Goal: Task Accomplishment & Management: Complete application form

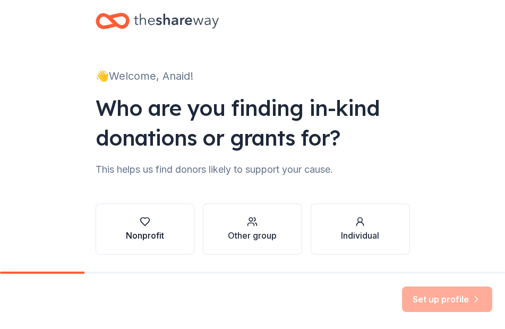
click at [149, 222] on icon "button" at bounding box center [145, 221] width 11 height 11
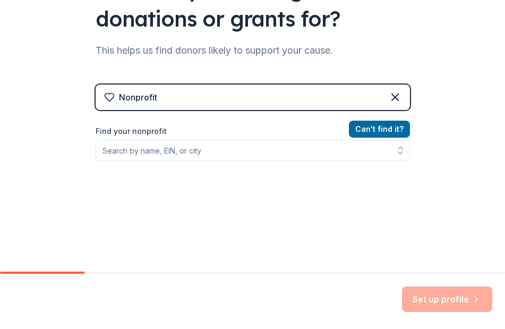
scroll to position [120, 0]
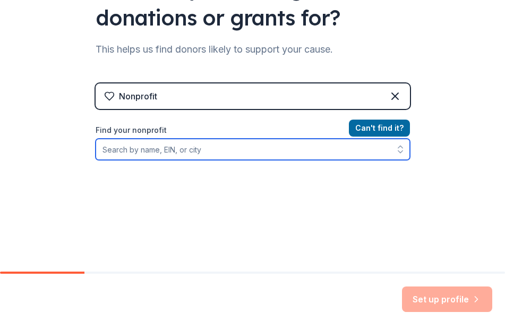
click at [241, 153] on input "Find your nonprofit" at bounding box center [253, 149] width 314 height 21
type input "[PERSON_NAME][GEOGRAPHIC_DATA]"
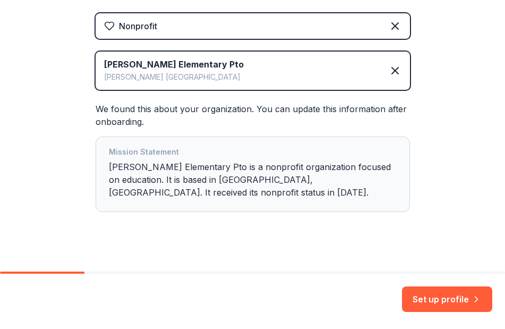
scroll to position [0, 0]
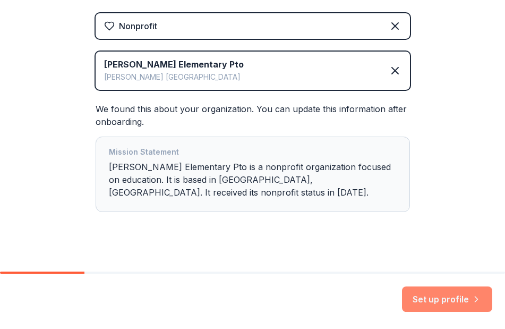
click at [437, 297] on button "Set up profile" at bounding box center [447, 298] width 90 height 25
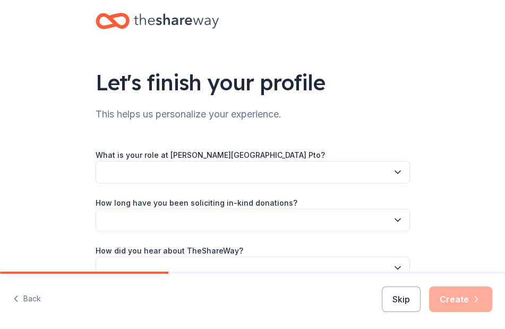
click at [352, 171] on button "button" at bounding box center [253, 172] width 314 height 22
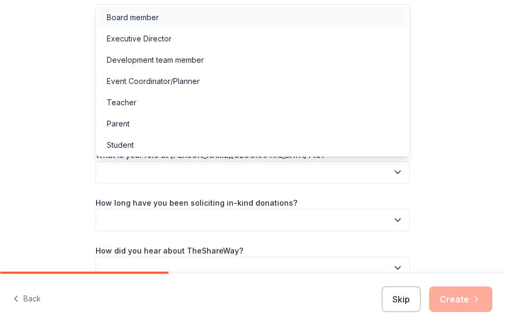
click at [142, 20] on div "Board member" at bounding box center [133, 17] width 52 height 13
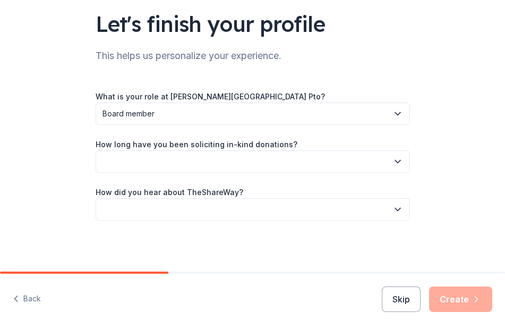
scroll to position [58, 0]
click at [210, 156] on button "button" at bounding box center [253, 161] width 314 height 22
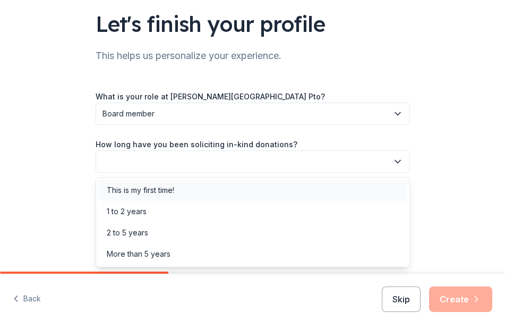
click at [161, 193] on div "This is my first time!" at bounding box center [140, 190] width 67 height 13
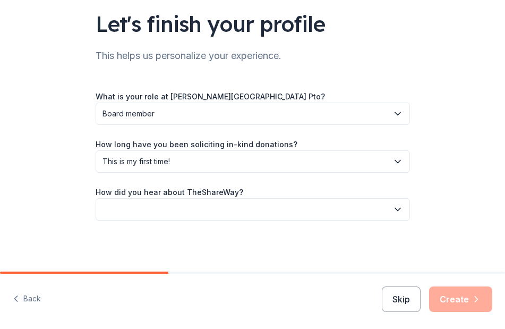
click at [149, 208] on button "button" at bounding box center [253, 209] width 314 height 22
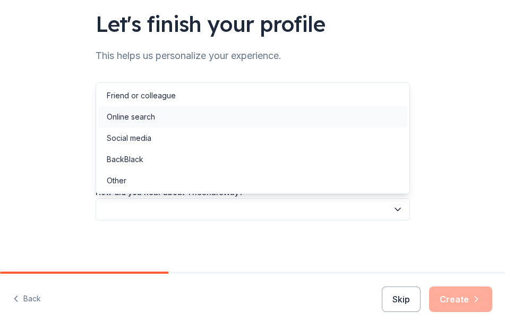
click at [139, 119] on div "Online search" at bounding box center [131, 116] width 48 height 13
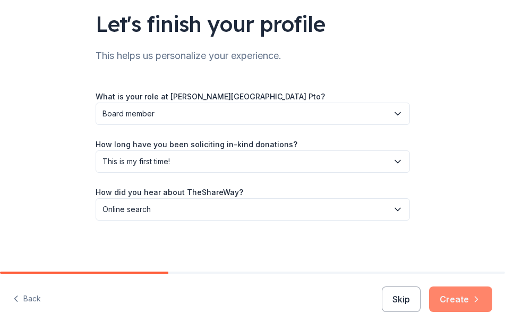
click at [468, 299] on button "Create" at bounding box center [460, 298] width 63 height 25
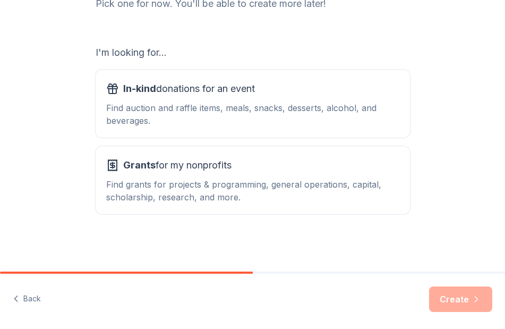
scroll to position [140, 0]
click at [286, 123] on div "Find auction and raffle items, meals, snacks, desserts, alcohol, and beverages." at bounding box center [252, 113] width 293 height 25
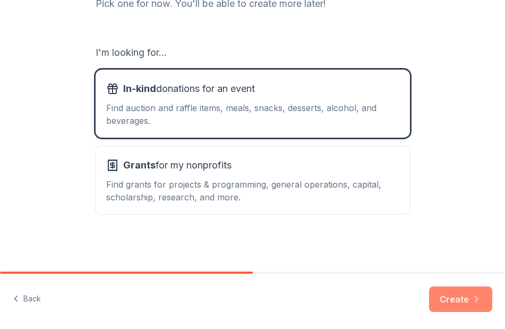
click at [452, 296] on button "Create" at bounding box center [460, 298] width 63 height 25
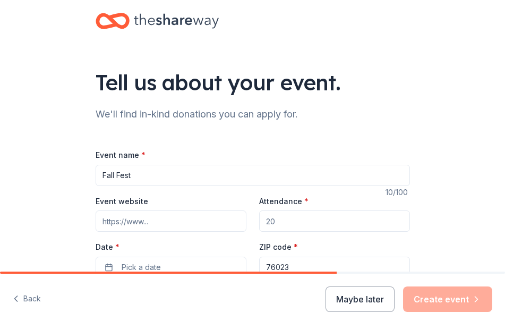
type input "Fall Fest"
click at [169, 218] on input "Event website" at bounding box center [171, 220] width 151 height 21
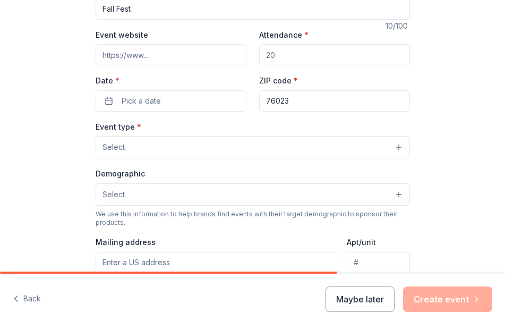
scroll to position [172, 0]
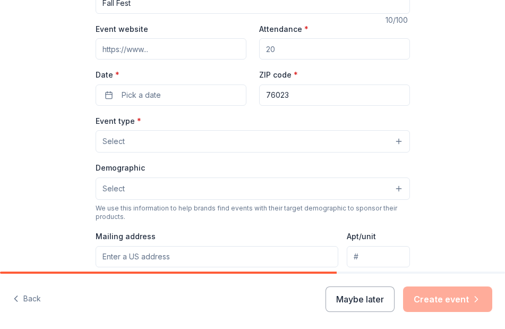
click at [311, 49] on input "Attendance *" at bounding box center [334, 48] width 151 height 21
type input "4"
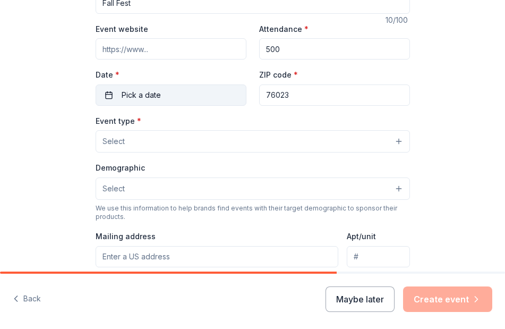
type input "500"
click at [156, 98] on span "Pick a date" at bounding box center [141, 95] width 39 height 13
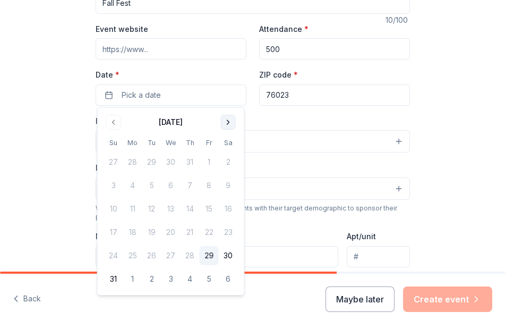
click at [227, 121] on button "Go to next month" at bounding box center [228, 122] width 15 height 15
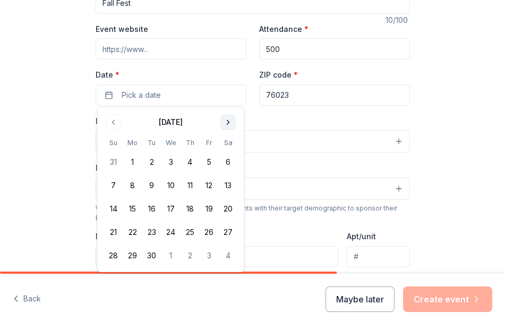
click at [229, 122] on button "Go to next month" at bounding box center [228, 122] width 15 height 15
click at [206, 161] on button "3" at bounding box center [209, 161] width 19 height 19
click at [171, 48] on input "Event website" at bounding box center [171, 48] width 151 height 21
